Goal: Information Seeking & Learning: Learn about a topic

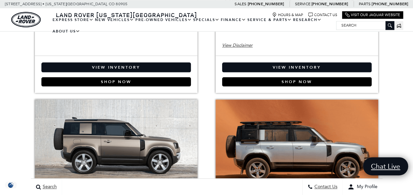
scroll to position [439, 0]
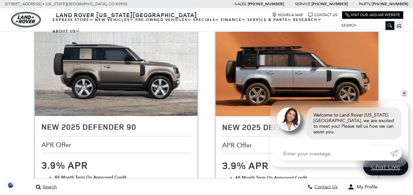
click at [404, 97] on link "✕" at bounding box center [404, 94] width 8 height 8
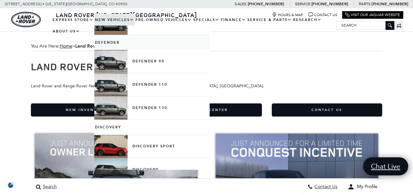
scroll to position [113, 0]
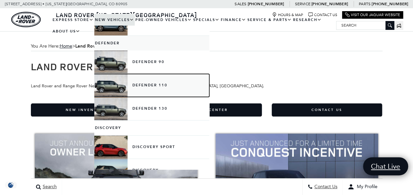
click at [154, 86] on link "Defender 110" at bounding box center [151, 85] width 115 height 23
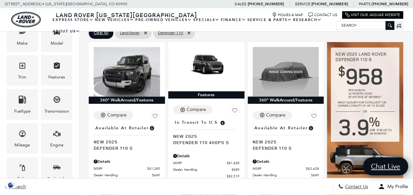
scroll to position [91, 0]
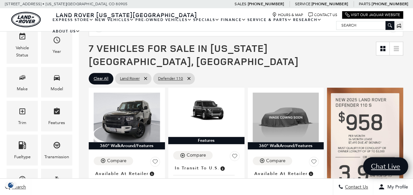
drag, startPoint x: 416, startPoint y: 25, endPoint x: 419, endPoint y: 35, distance: 9.9
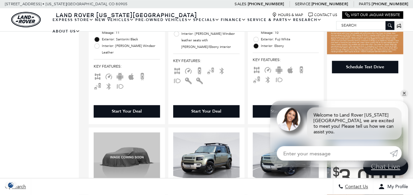
scroll to position [0, 0]
